Goal: Transaction & Acquisition: Subscribe to service/newsletter

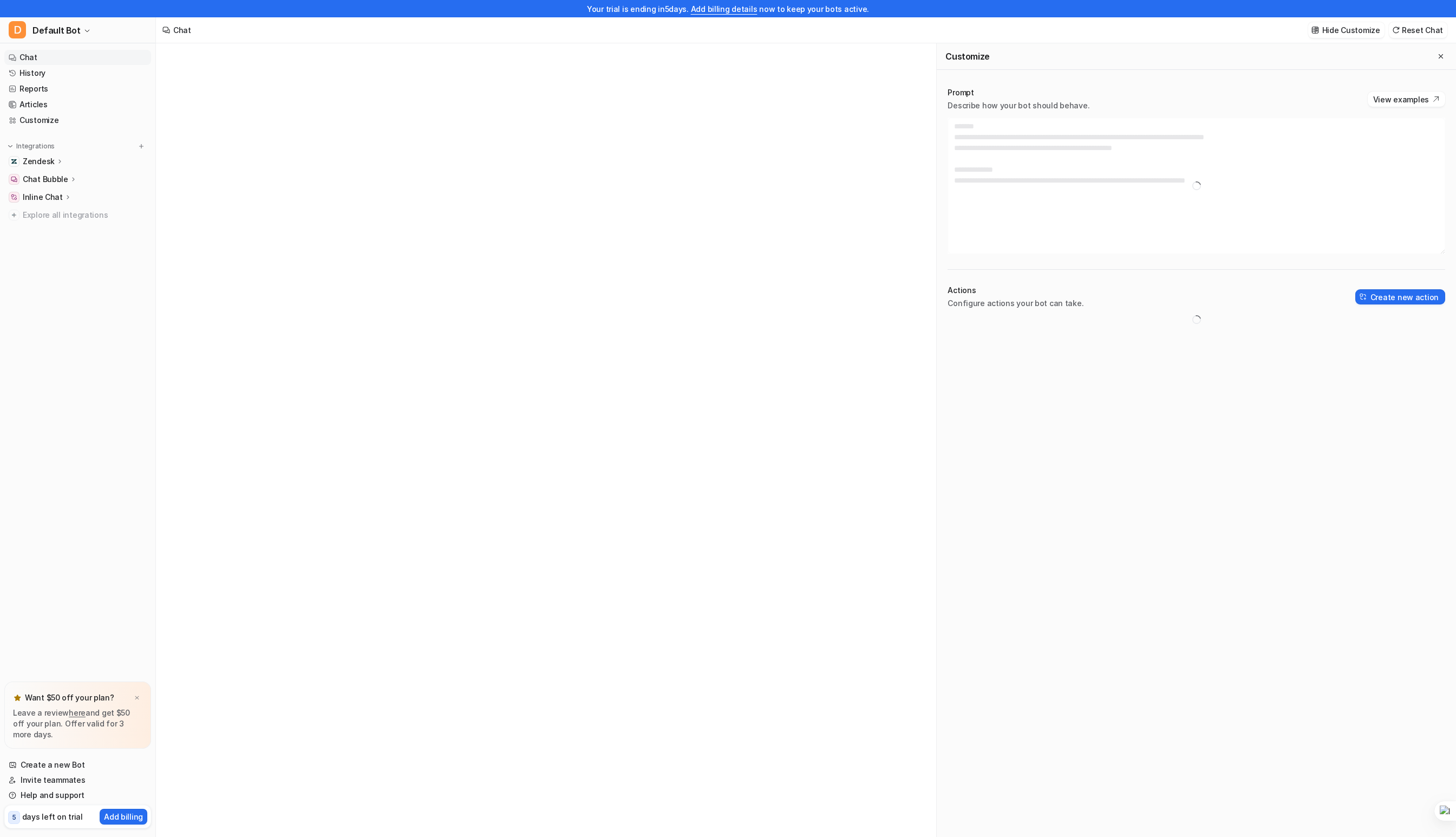
type textarea "**********"
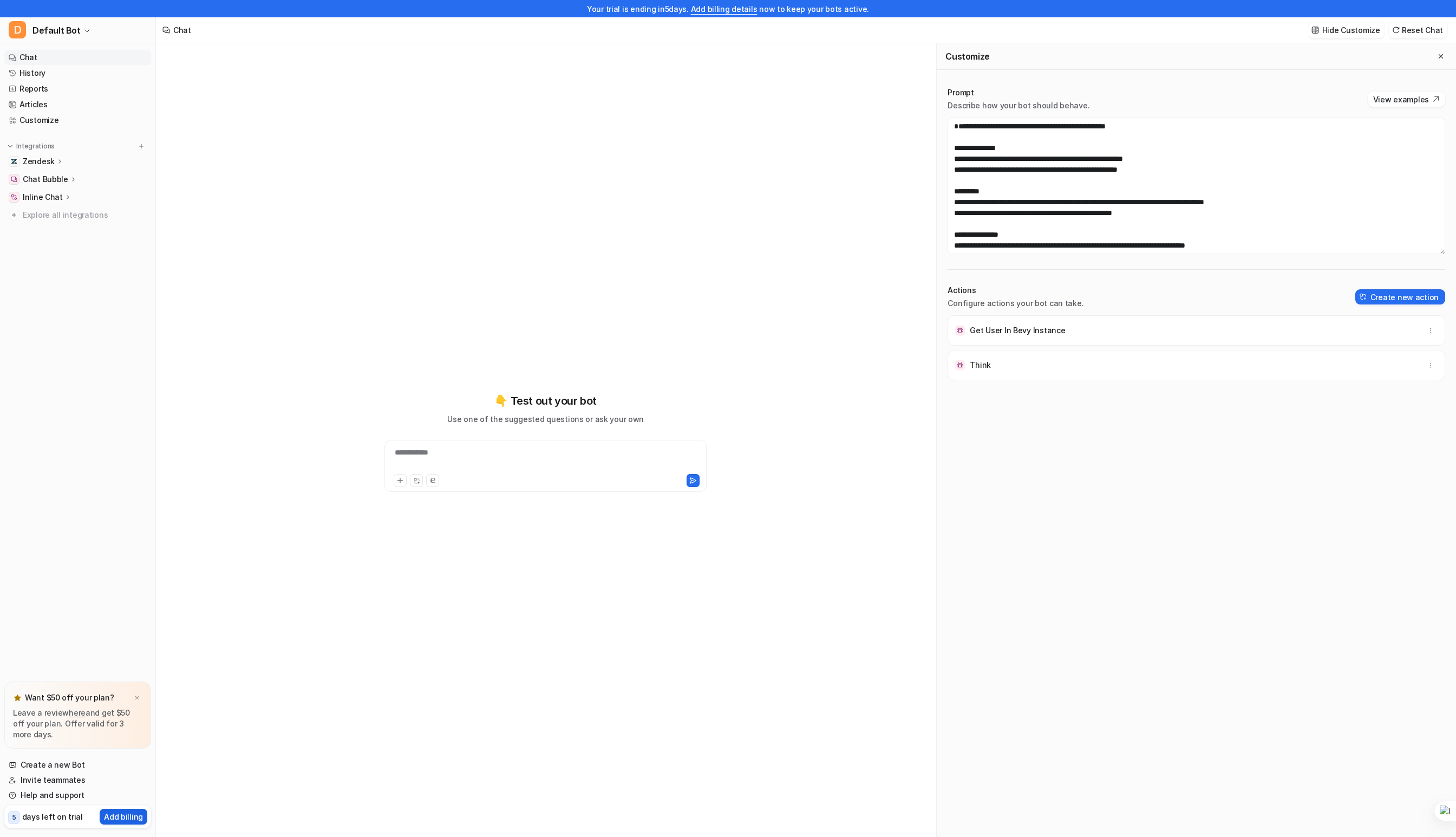
click at [132, 817] on p "Add billing" at bounding box center [123, 817] width 39 height 11
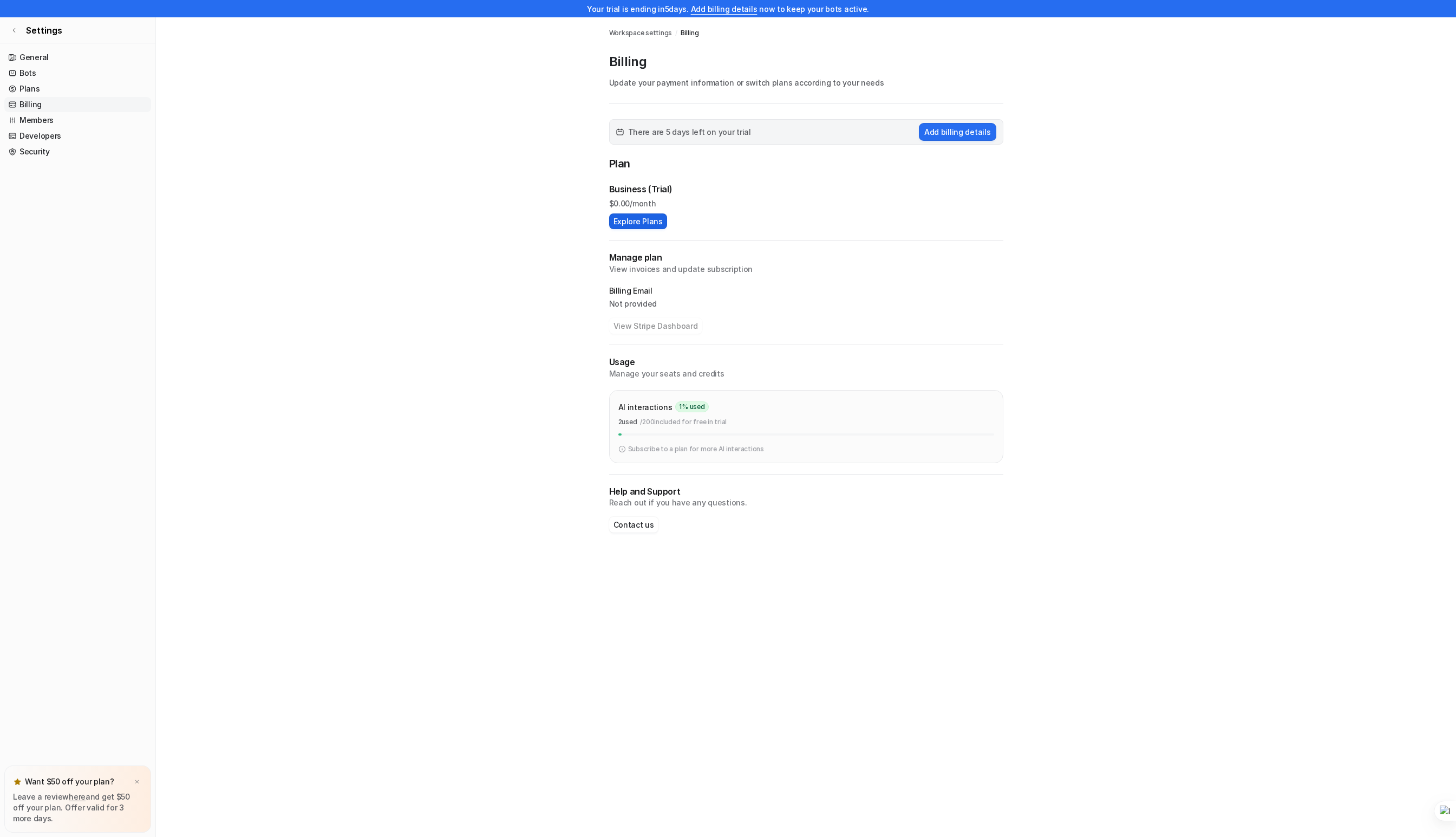
click at [629, 226] on button "Explore Plans" at bounding box center [638, 221] width 58 height 16
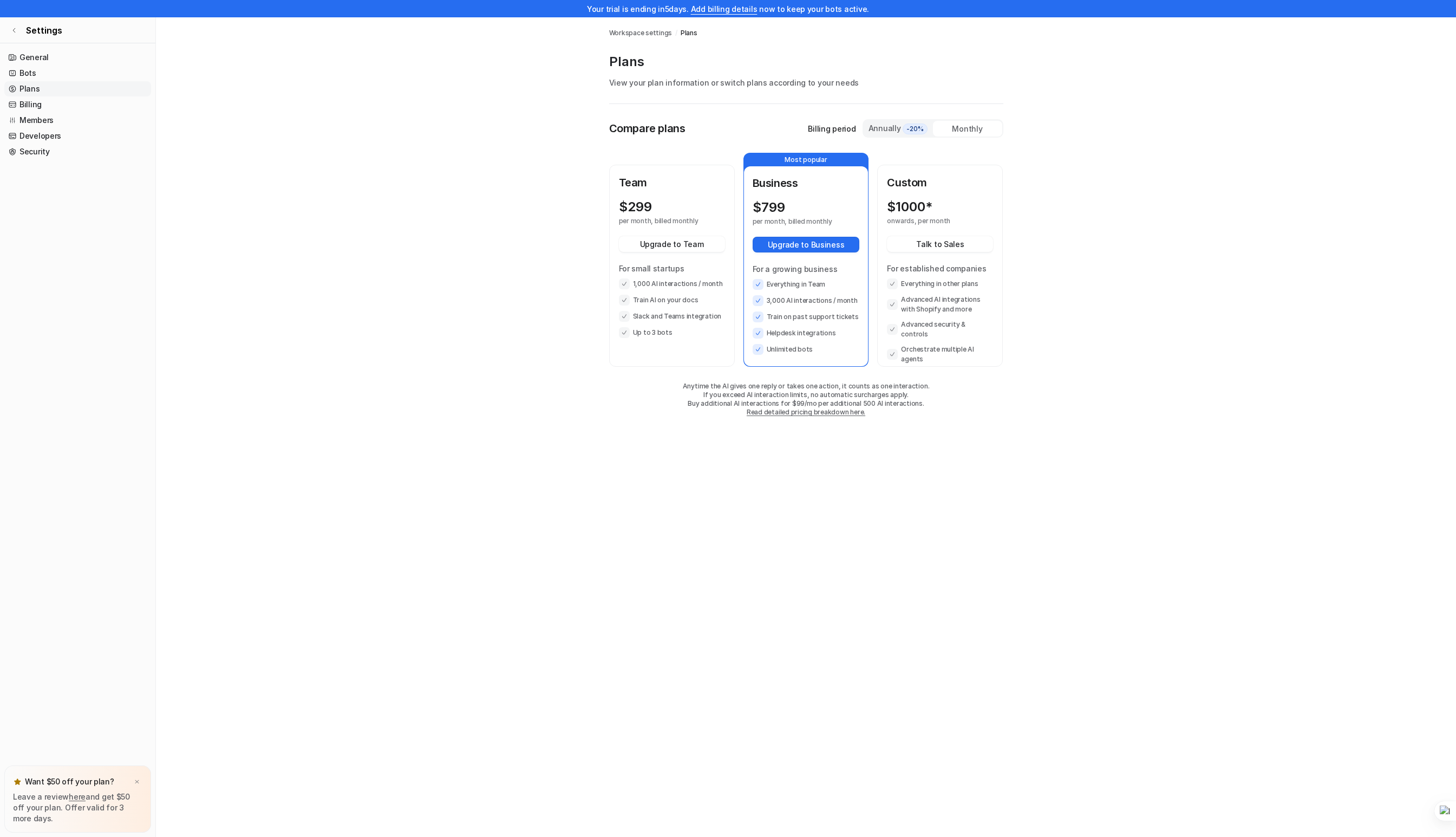
click at [771, 211] on p "$ 799" at bounding box center [769, 207] width 32 height 15
copy p "799"
click at [913, 130] on span "-20%" at bounding box center [915, 128] width 25 height 11
click at [774, 205] on p "$ 639" at bounding box center [769, 207] width 33 height 15
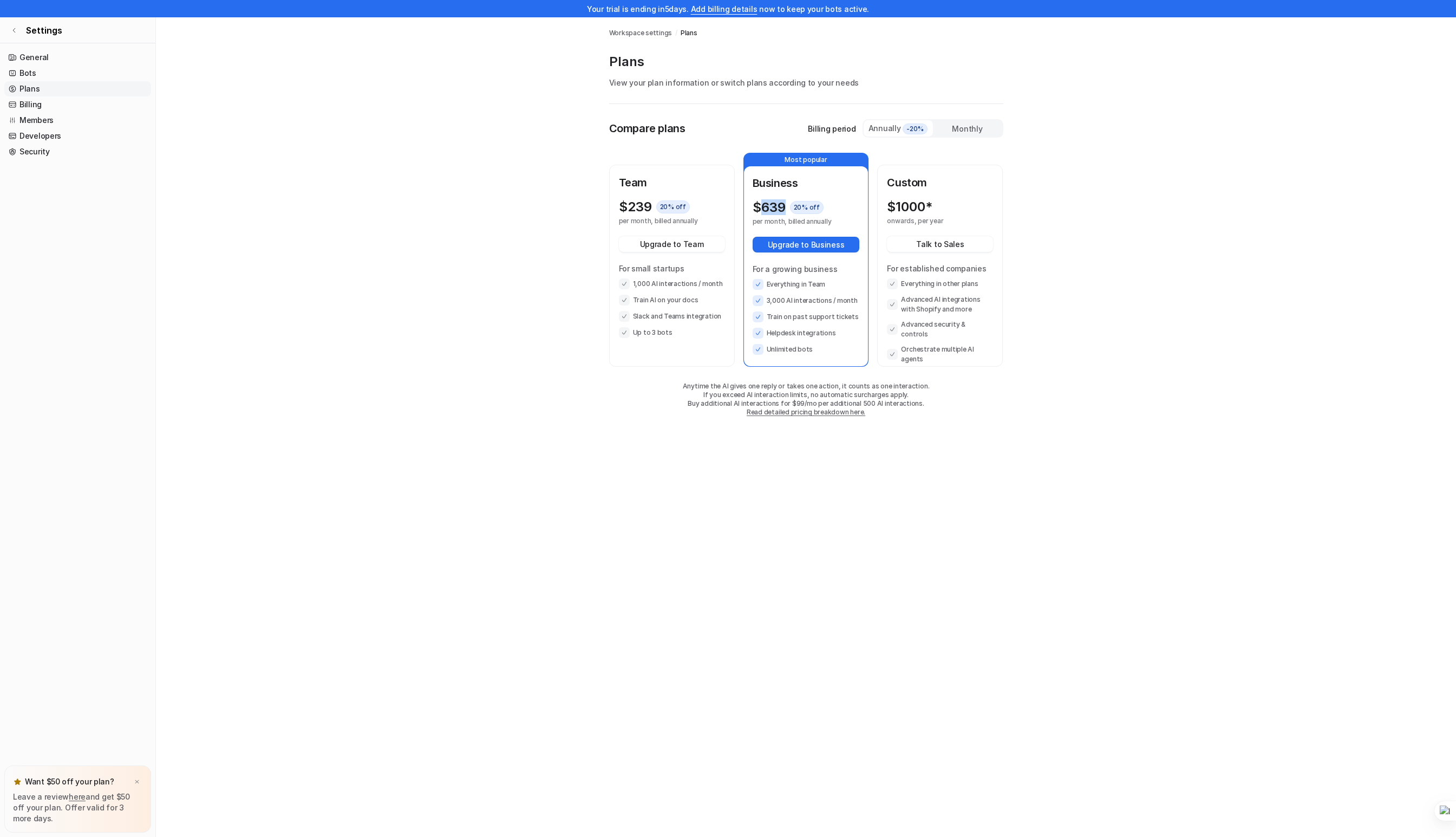
click at [774, 205] on p "$ 639" at bounding box center [769, 207] width 33 height 15
copy p "639"
